Goal: Navigation & Orientation: Find specific page/section

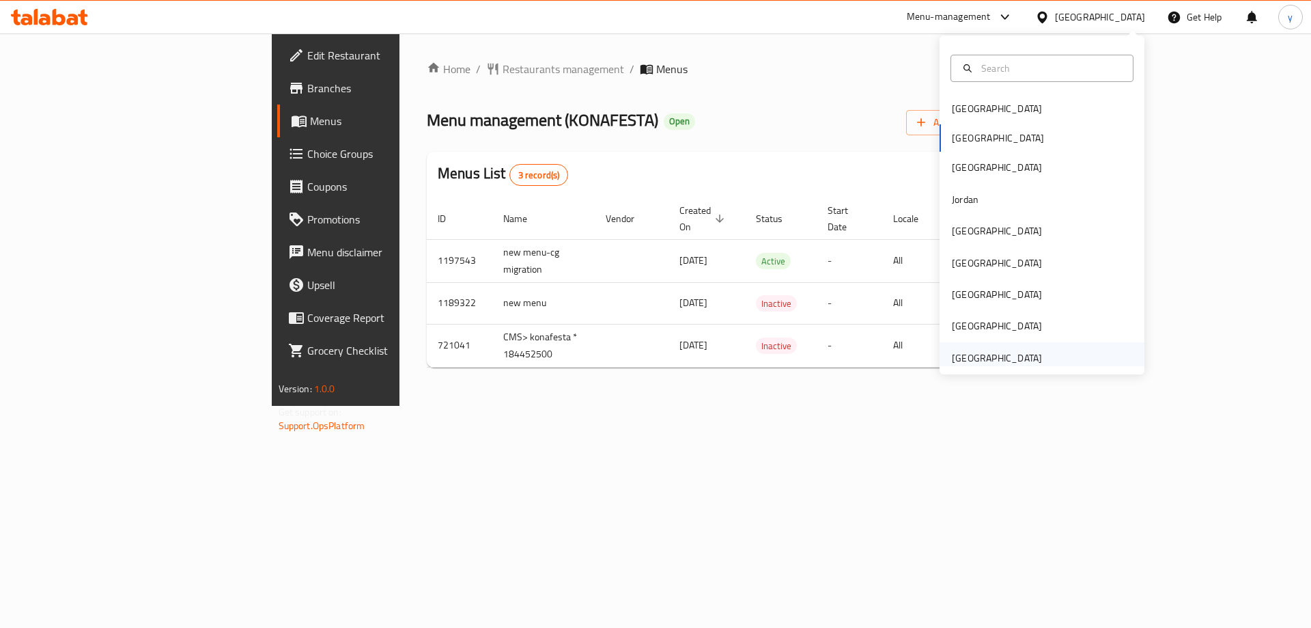
click at [1007, 359] on div "[GEOGRAPHIC_DATA]" at bounding box center [997, 357] width 90 height 15
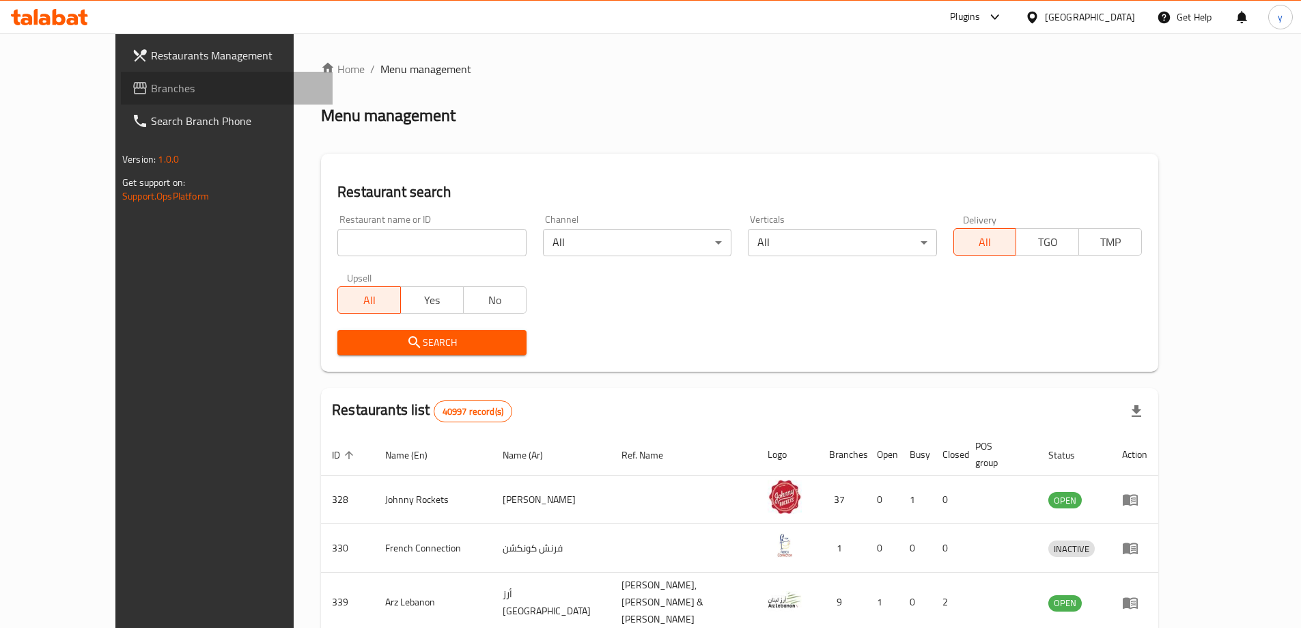
click at [151, 85] on span "Branches" at bounding box center [236, 88] width 171 height 16
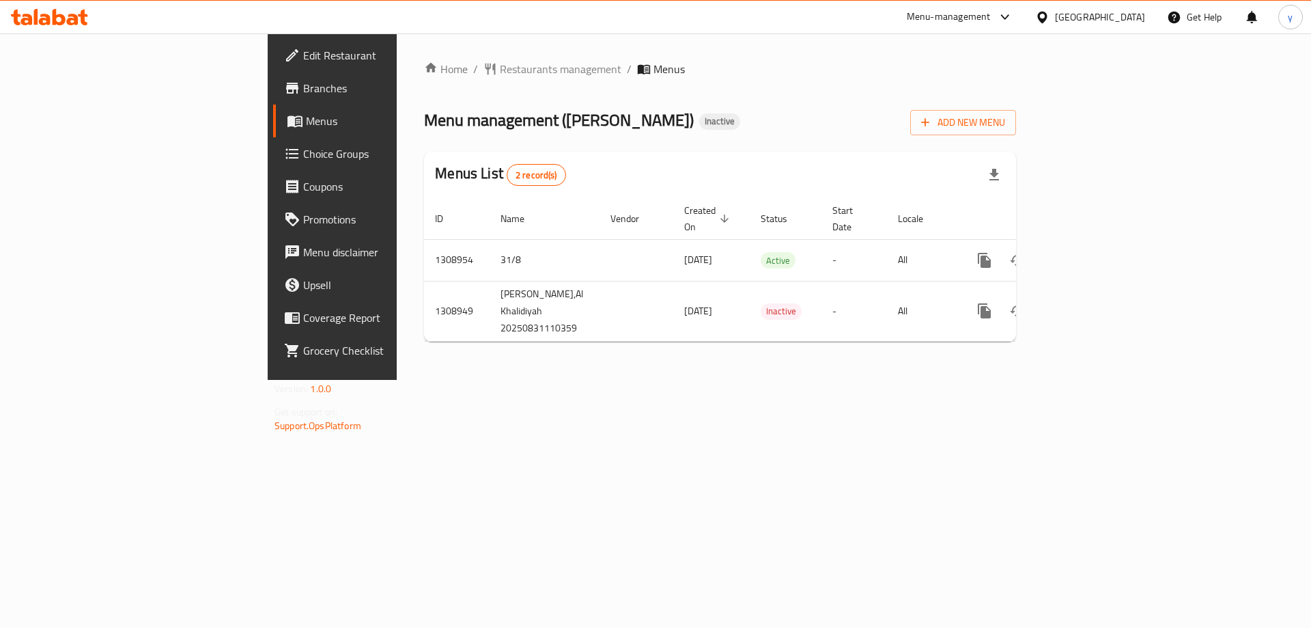
click at [303, 80] on span "Branches" at bounding box center [389, 88] width 173 height 16
